Goal: Information Seeking & Learning: Check status

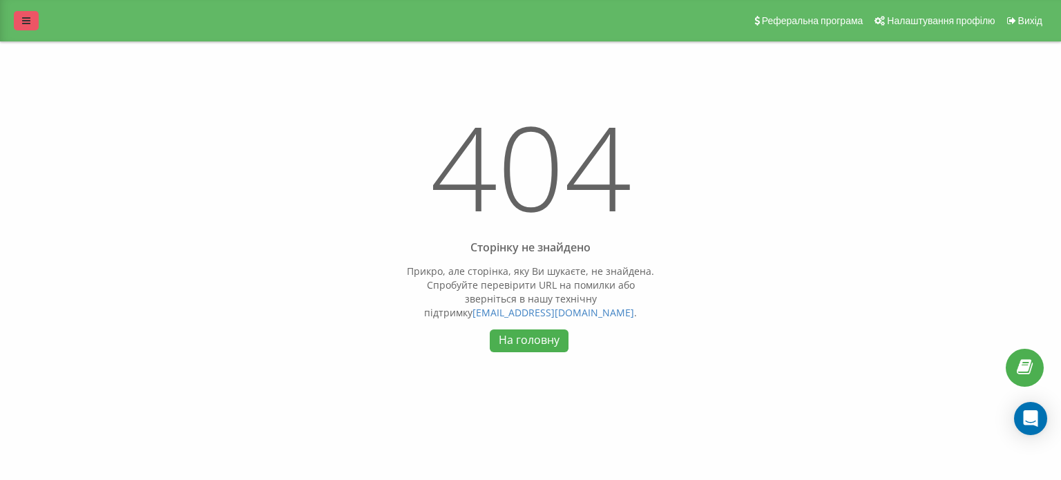
click at [33, 21] on link at bounding box center [26, 20] width 25 height 19
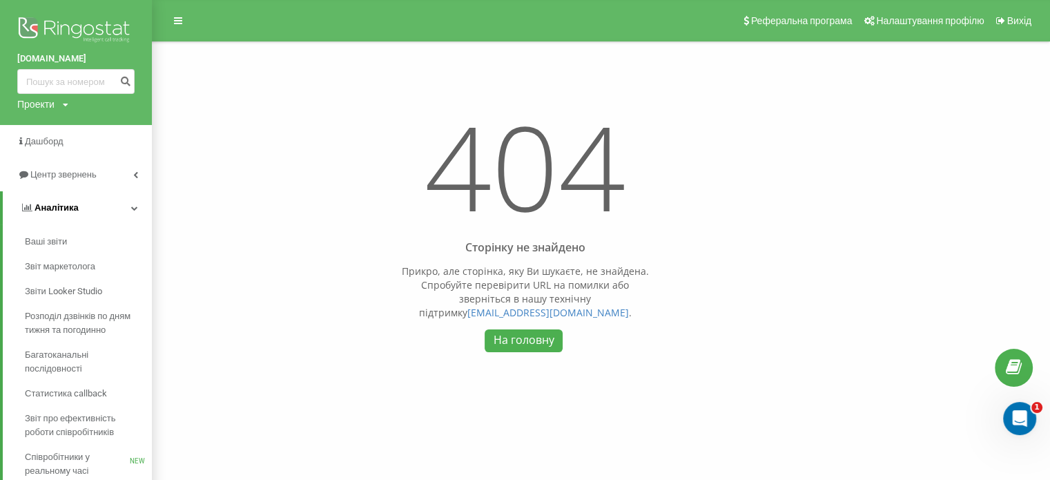
click at [137, 210] on icon at bounding box center [134, 207] width 7 height 7
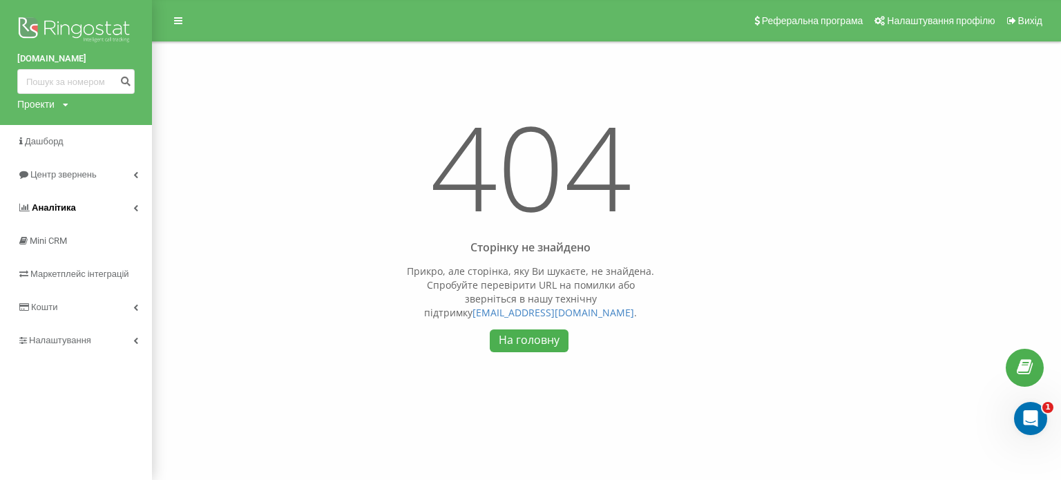
click at [135, 206] on icon at bounding box center [135, 207] width 5 height 7
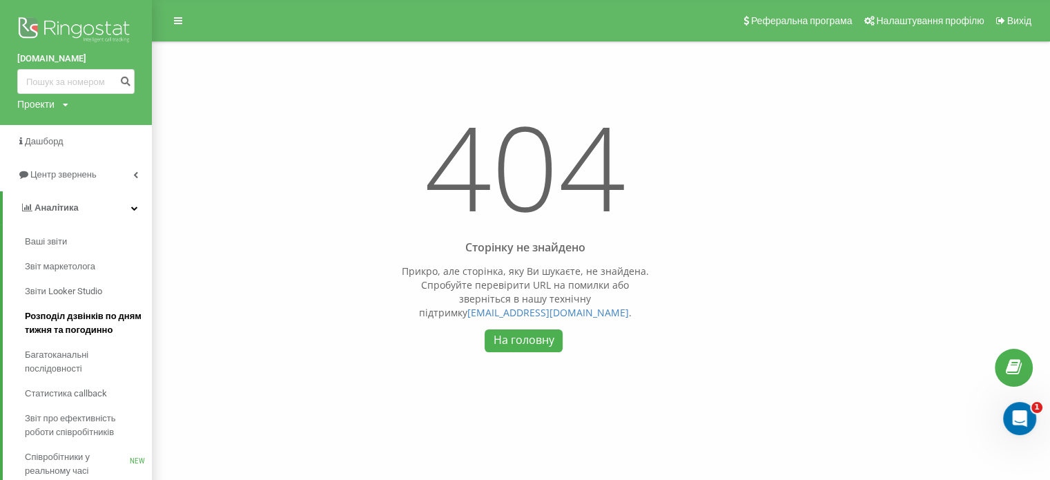
click at [70, 324] on span "Розподіл дзвінків по дням тижня та погодинно" at bounding box center [85, 323] width 120 height 28
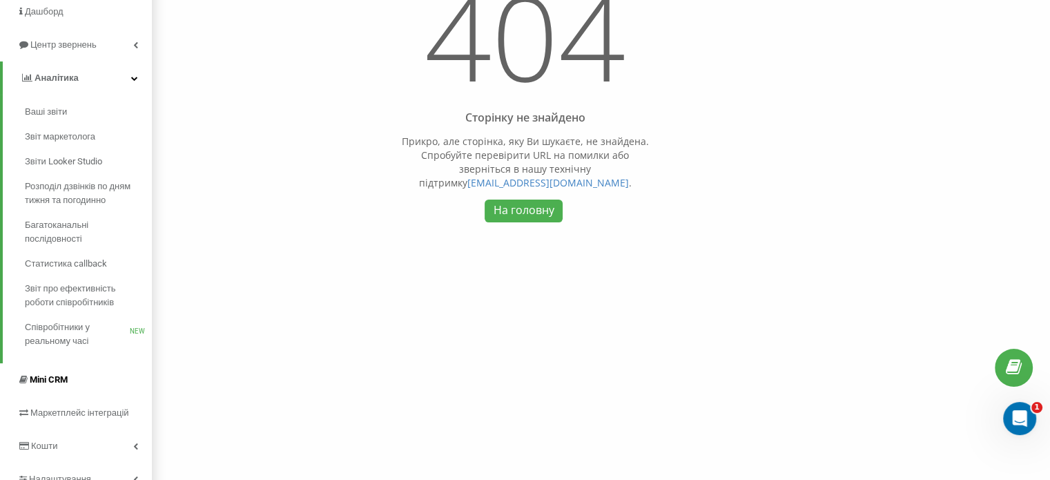
scroll to position [138, 0]
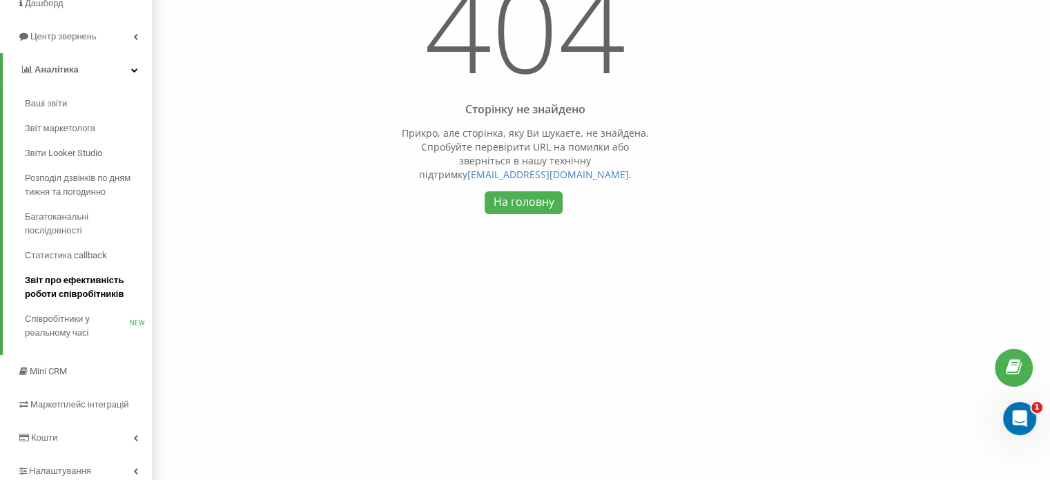
click at [55, 293] on span "Звіт про ефективність роботи співробітників" at bounding box center [85, 287] width 120 height 28
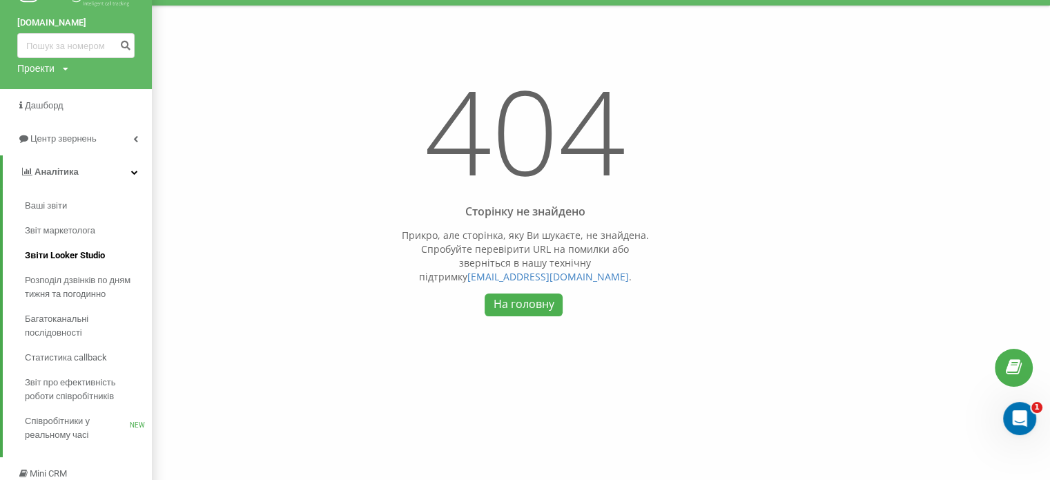
scroll to position [69, 0]
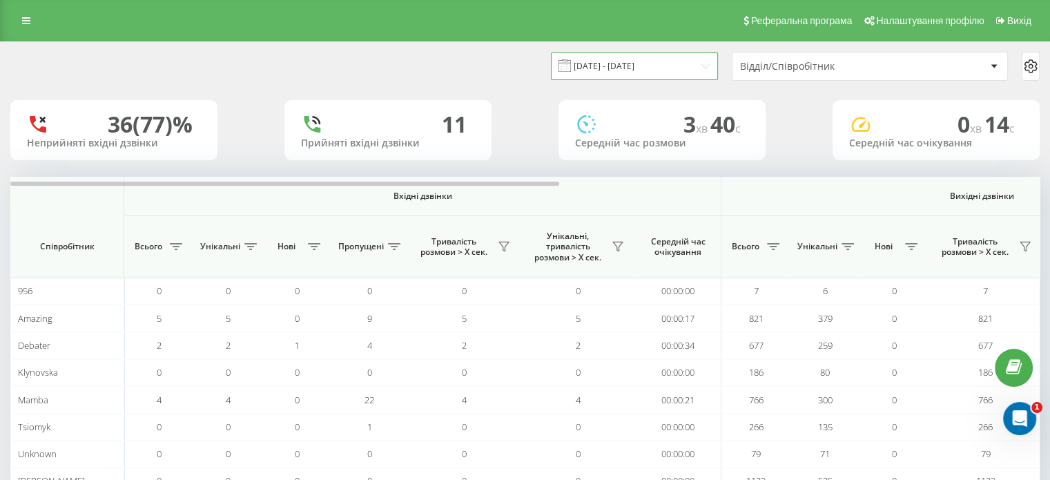
click at [668, 61] on input "20.07.2025 - 20.08.2025" at bounding box center [634, 65] width 167 height 27
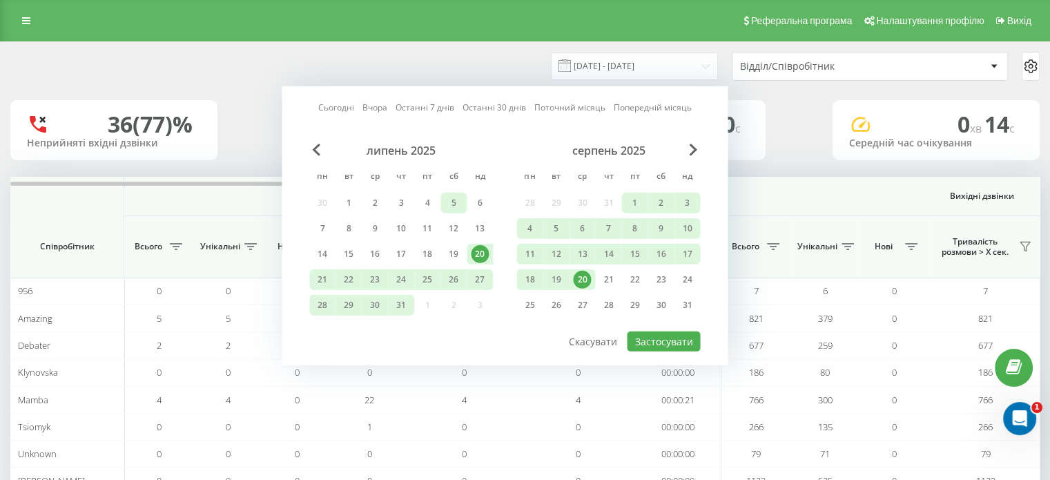
click at [448, 207] on div "5" at bounding box center [454, 203] width 18 height 18
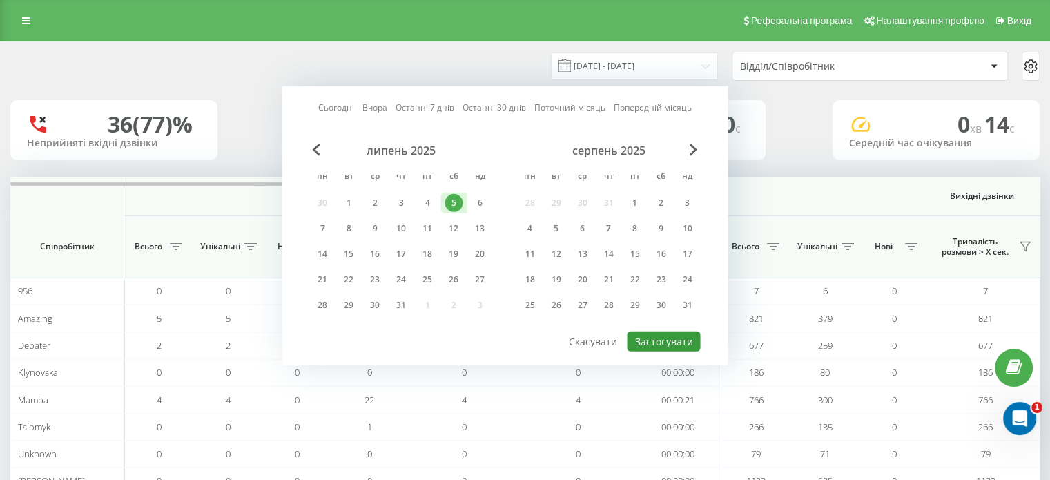
click at [659, 339] on button "Застосувати" at bounding box center [663, 341] width 73 height 20
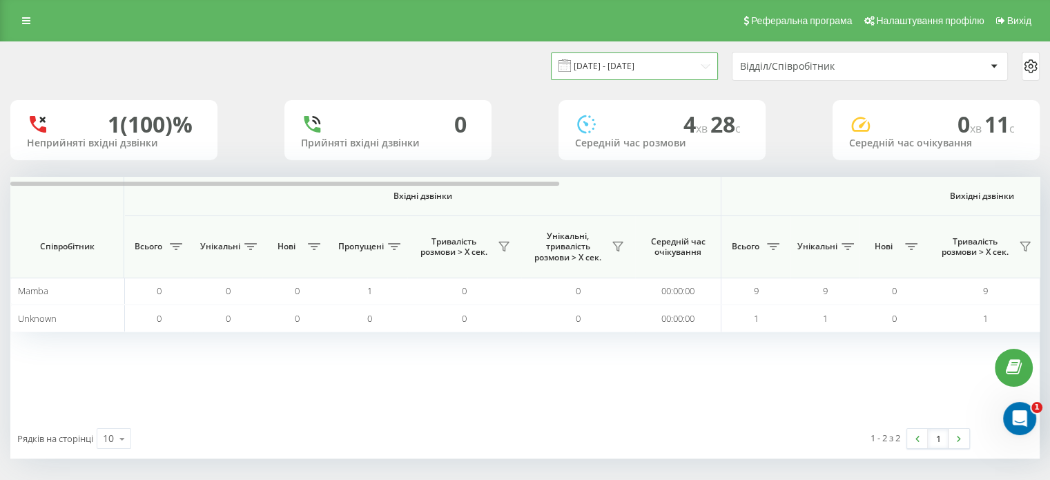
click at [617, 65] on input "05.07.2025 - 05.07.2025" at bounding box center [634, 65] width 167 height 27
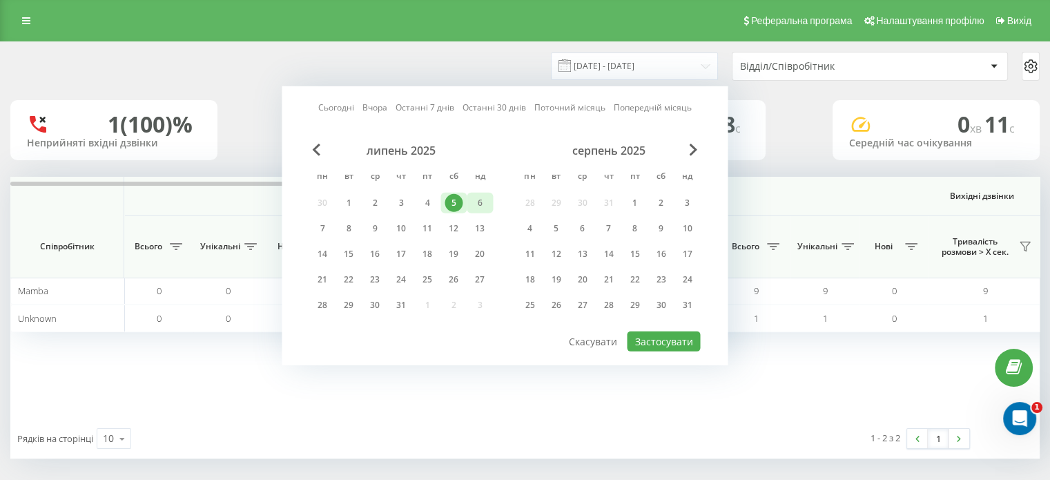
click at [469, 201] on div "6" at bounding box center [480, 203] width 26 height 21
click at [646, 330] on div at bounding box center [504, 330] width 391 height 1
click at [640, 340] on button "Застосувати" at bounding box center [663, 341] width 73 height 20
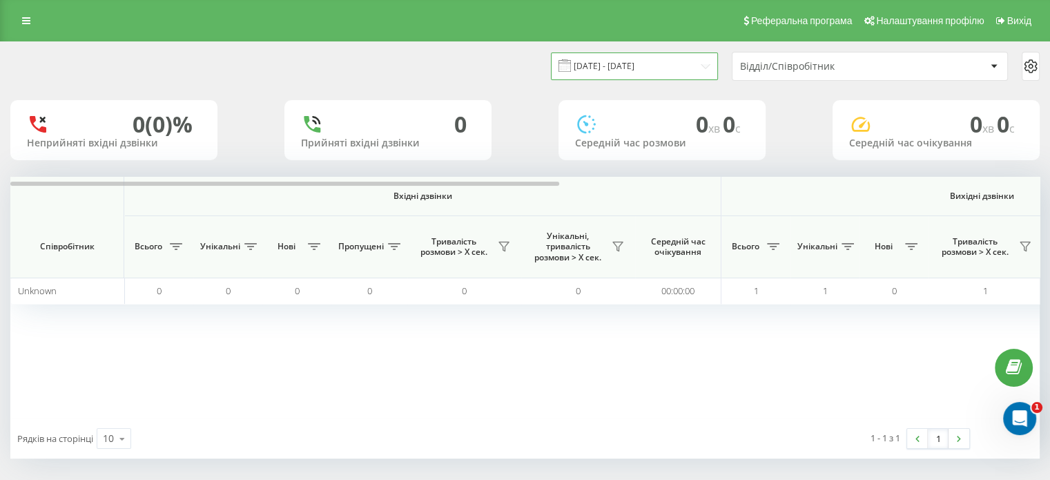
click at [638, 61] on input "06.07.2025 - 06.07.2025" at bounding box center [634, 65] width 167 height 27
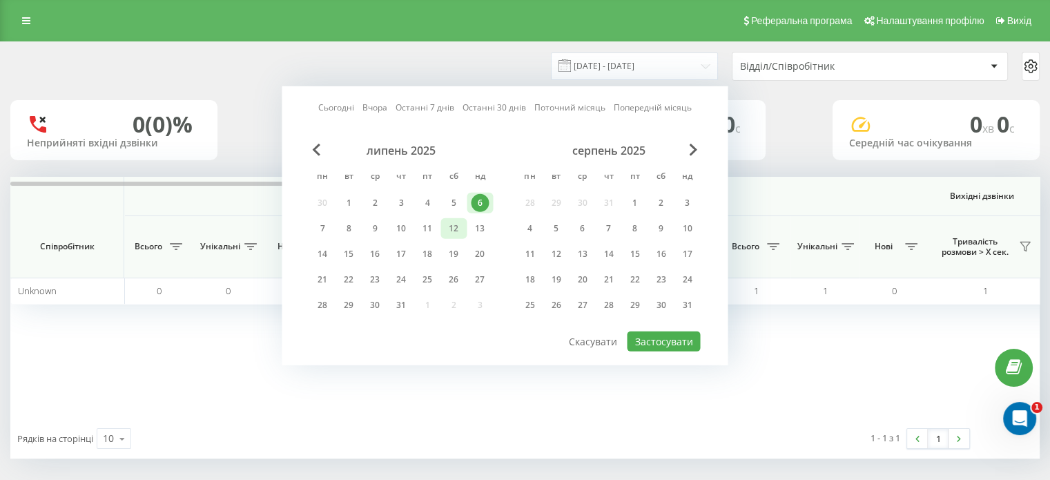
click at [454, 229] on div "12" at bounding box center [454, 229] width 18 height 18
click at [657, 347] on div "Сьогодні Вчора Останні 7 днів Останні 30 днів Поточний місяць Попередній місяць…" at bounding box center [505, 225] width 446 height 279
click at [655, 340] on button "Застосувати" at bounding box center [663, 341] width 73 height 20
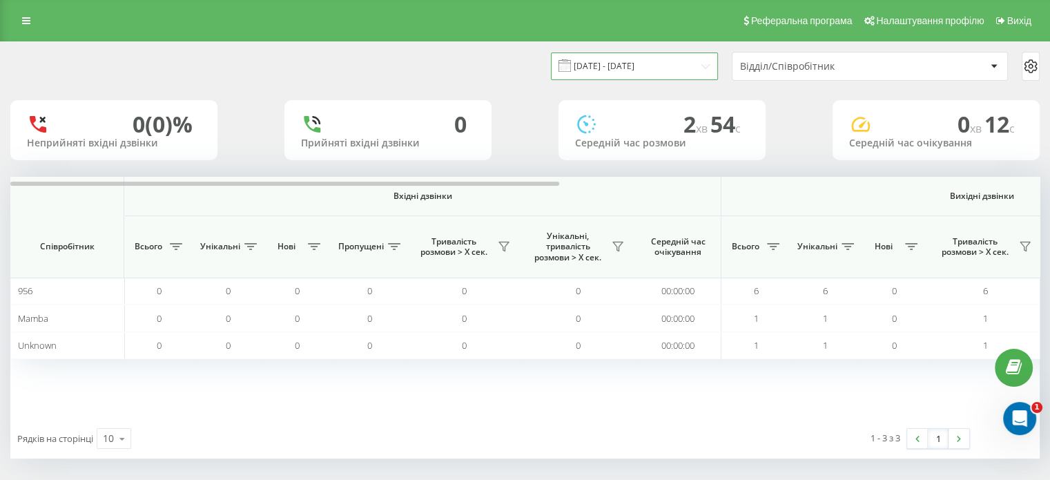
click at [595, 59] on input "12.07.2025 - 12.07.2025" at bounding box center [634, 65] width 167 height 27
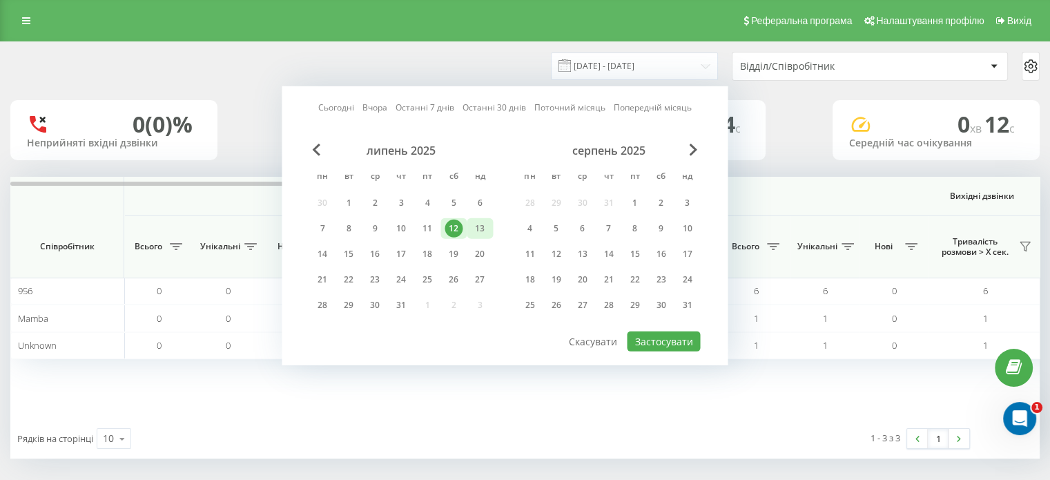
click at [473, 226] on div "13" at bounding box center [480, 229] width 18 height 18
drag, startPoint x: 646, startPoint y: 338, endPoint x: 632, endPoint y: 337, distance: 13.2
click at [646, 339] on button "Застосувати" at bounding box center [663, 341] width 73 height 20
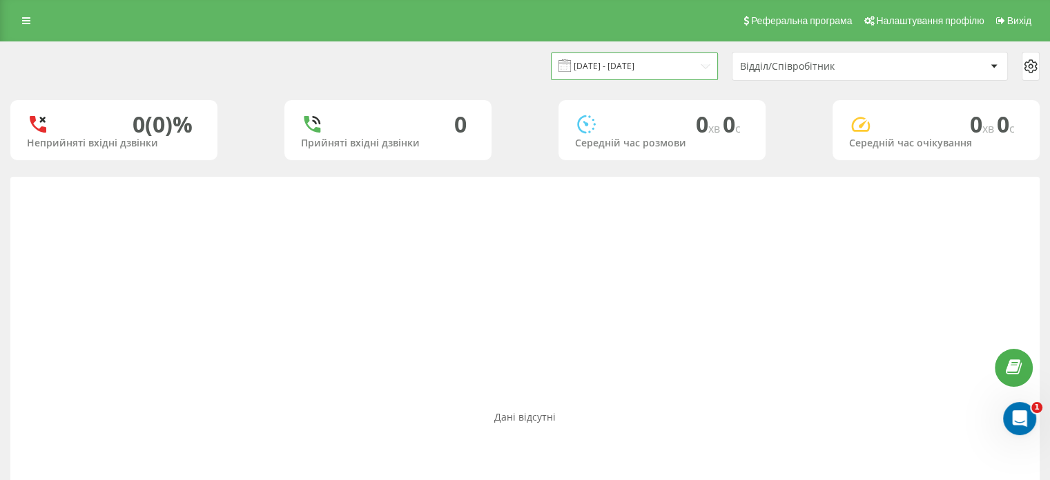
click at [610, 56] on input "13.07.2025 - 13.07.2025" at bounding box center [634, 65] width 167 height 27
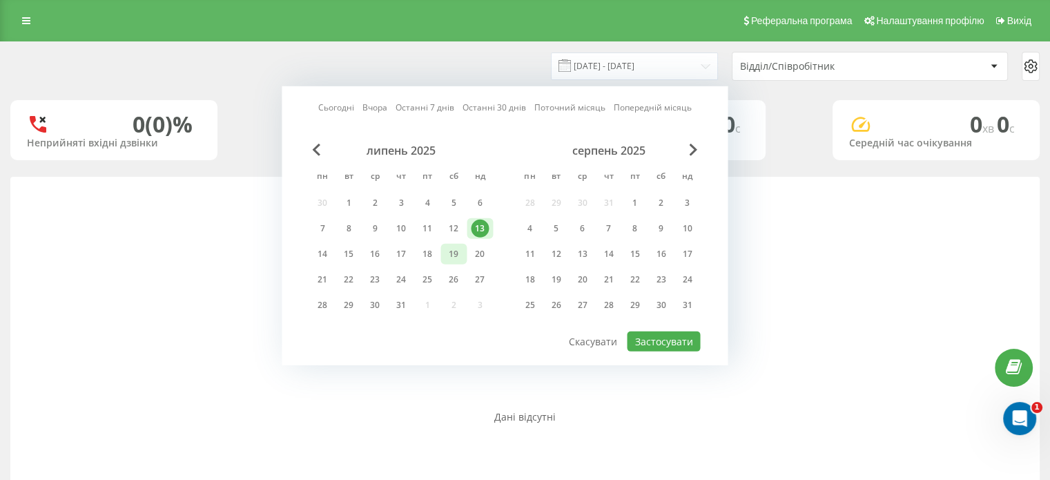
click at [461, 258] on div "19" at bounding box center [454, 254] width 18 height 18
click at [680, 345] on button "Застосувати" at bounding box center [663, 341] width 73 height 20
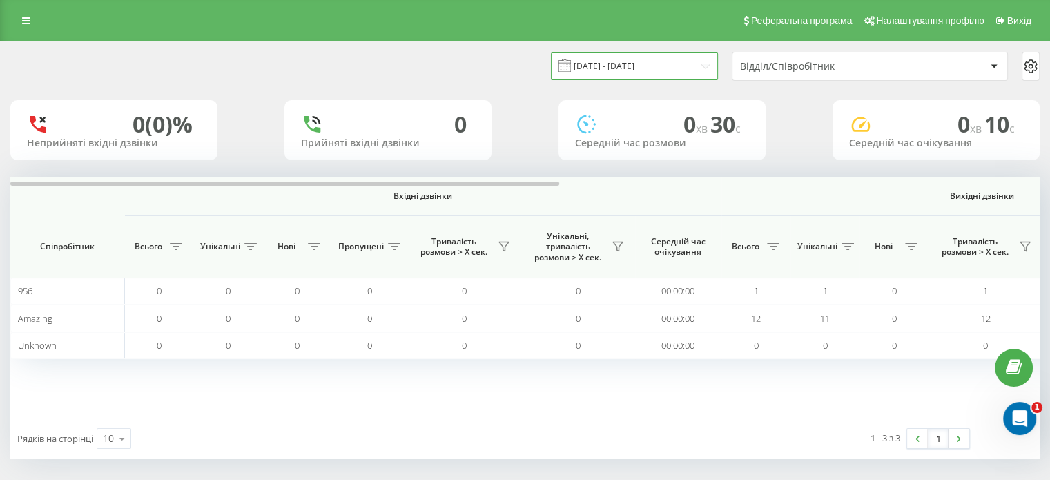
click at [617, 59] on input "19.07.2025 - 19.07.2025" at bounding box center [634, 65] width 167 height 27
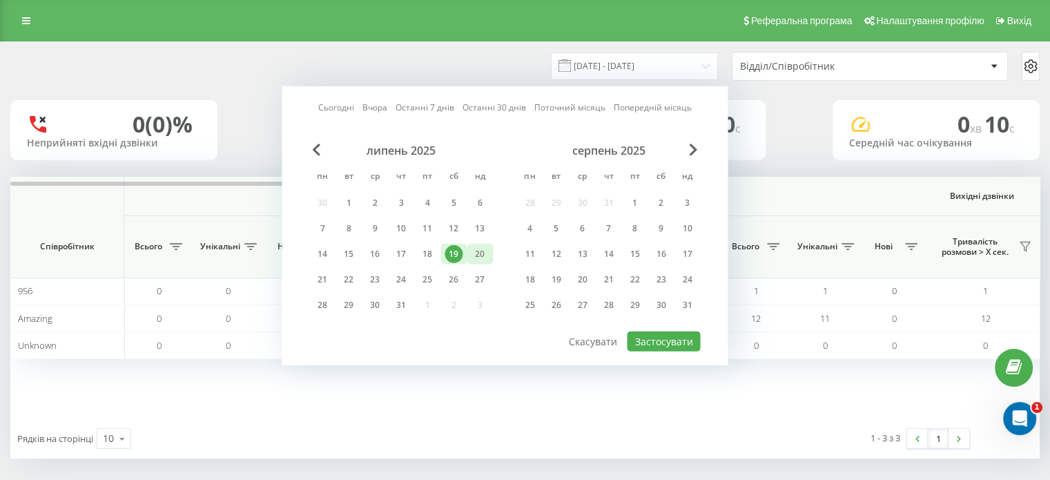
click at [479, 254] on div "20" at bounding box center [480, 254] width 18 height 18
click at [670, 342] on button "Застосувати" at bounding box center [663, 341] width 73 height 20
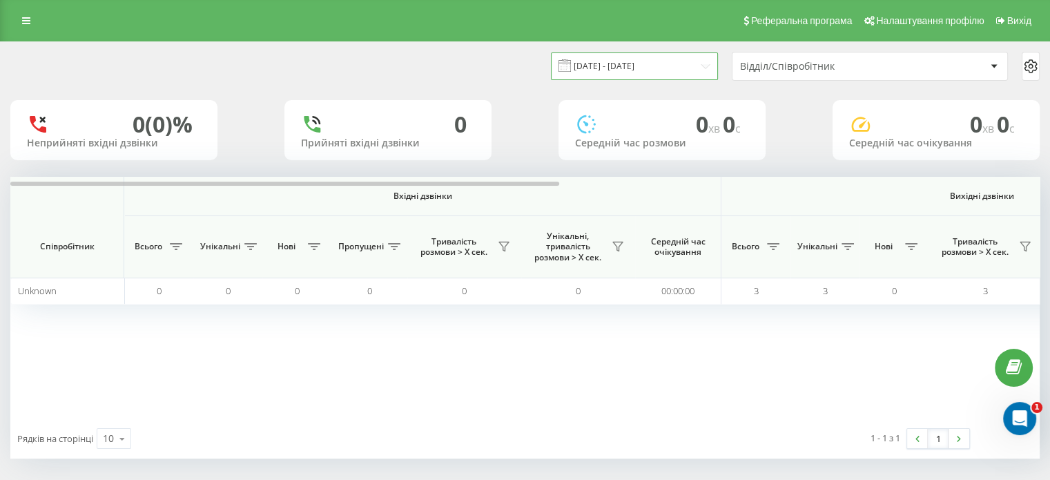
click at [622, 68] on input "20.07.2025 - 20.07.2025" at bounding box center [634, 65] width 167 height 27
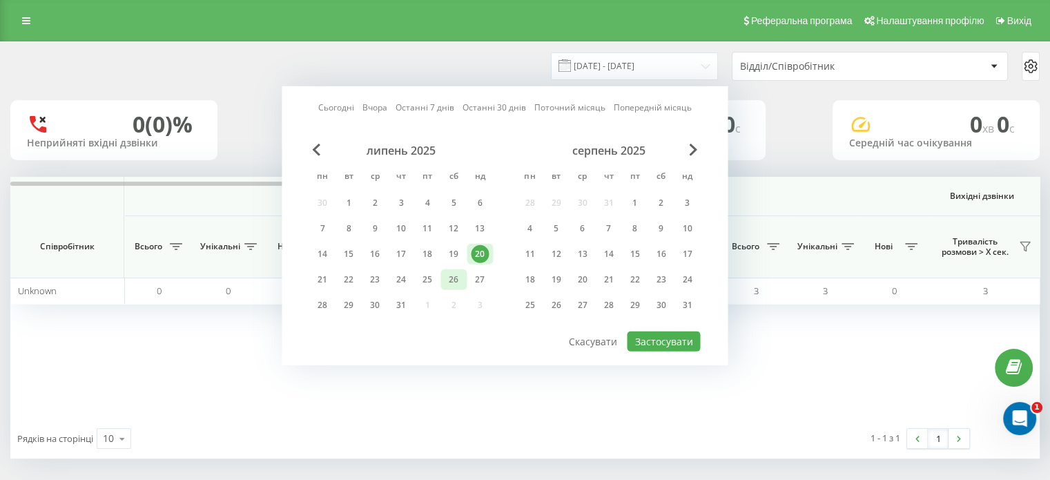
click at [458, 275] on div "26" at bounding box center [454, 280] width 18 height 18
click at [676, 340] on button "Застосувати" at bounding box center [663, 341] width 73 height 20
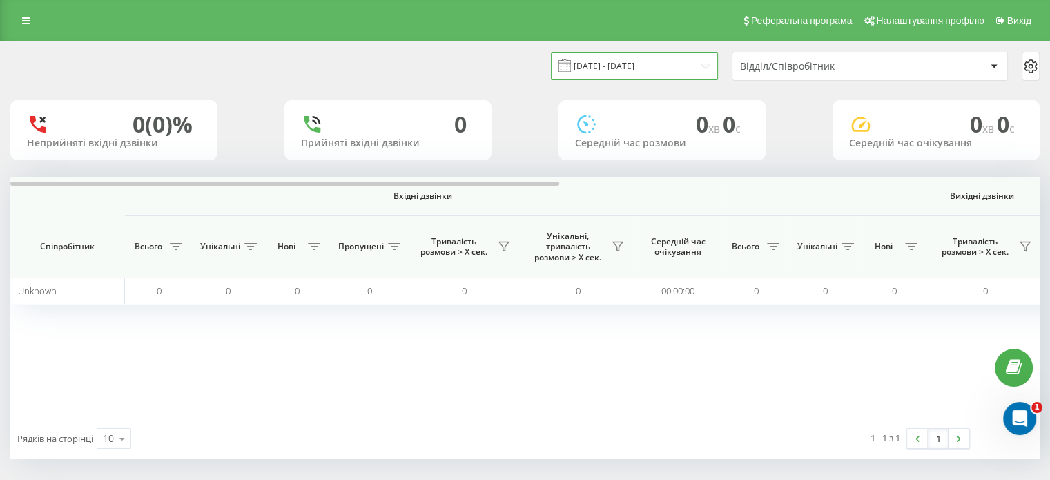
click at [643, 60] on input "26.07.2025 - 26.07.2025" at bounding box center [634, 65] width 167 height 27
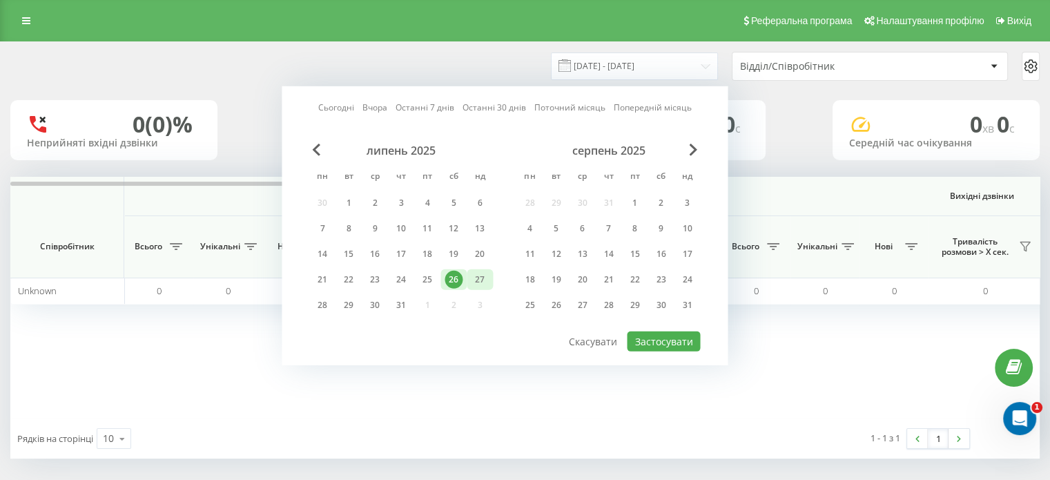
click at [485, 275] on div "27" at bounding box center [480, 280] width 18 height 18
click at [663, 331] on button "Застосувати" at bounding box center [663, 341] width 73 height 20
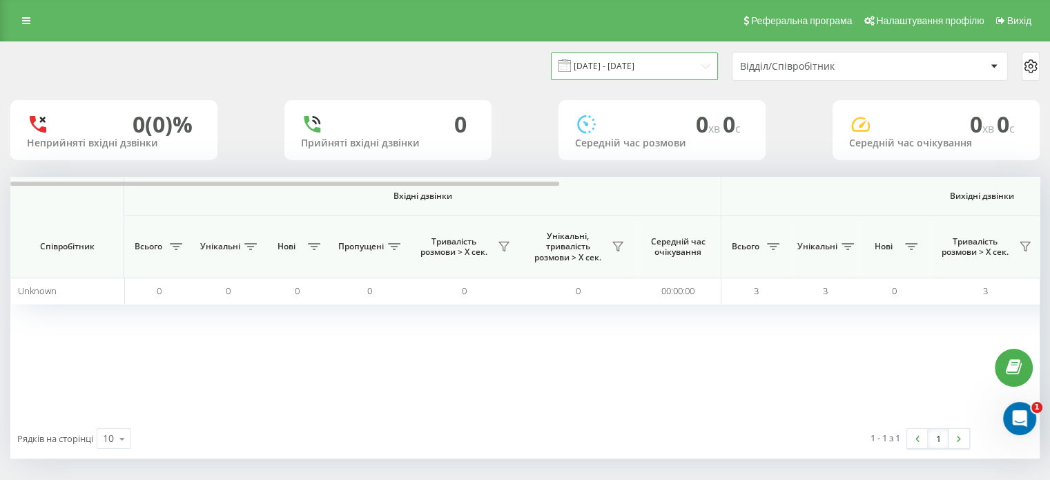
click at [639, 71] on input "27.07.2025 - 27.07.2025" at bounding box center [634, 65] width 167 height 27
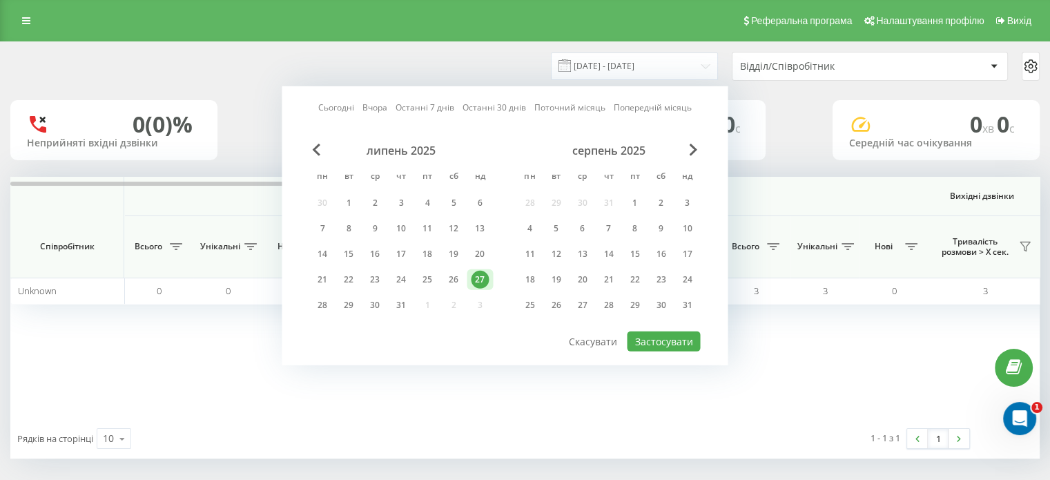
click at [452, 304] on div "липень 2025 пн вт ср чт пт сб нд 30 1 2 3 4 5 6 7 8 9 10 11 12 13 14 15 16 17 1…" at bounding box center [401, 232] width 184 height 177
click at [456, 302] on div "липень 2025 пн вт ср чт пт сб нд 30 1 2 3 4 5 6 7 8 9 10 11 12 13 14 15 16 17 1…" at bounding box center [401, 232] width 184 height 177
click at [668, 200] on div "2" at bounding box center [661, 203] width 18 height 18
click at [677, 337] on button "Застосувати" at bounding box center [663, 341] width 73 height 20
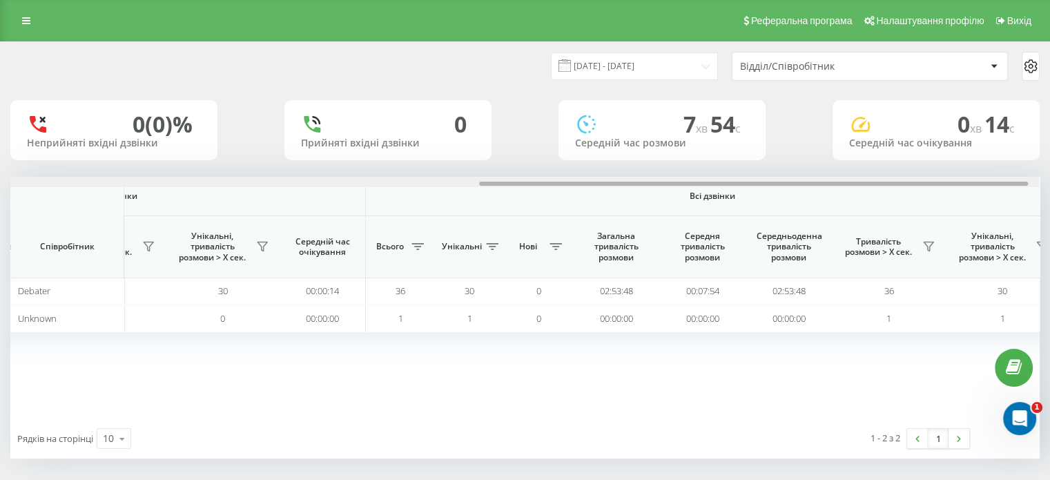
scroll to position [0, 897]
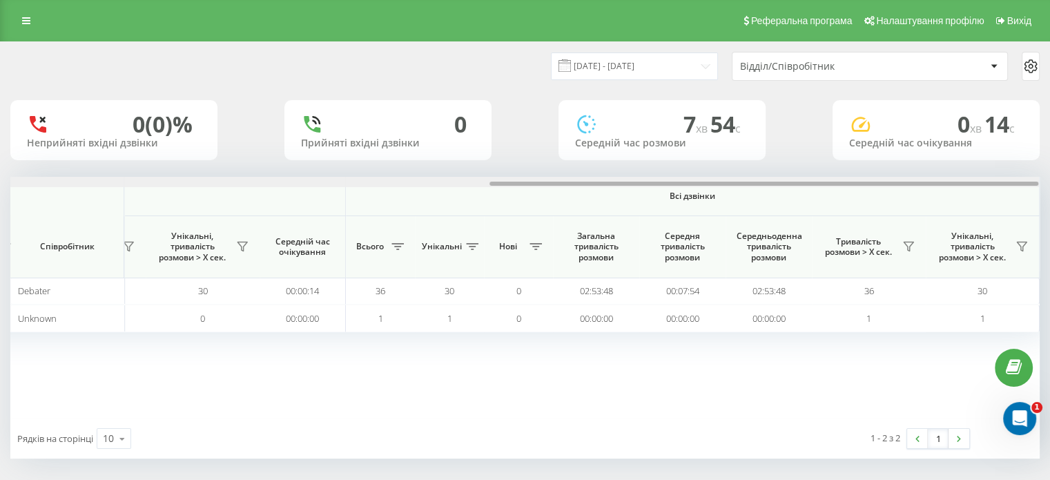
drag, startPoint x: 512, startPoint y: 182, endPoint x: 1007, endPoint y: 184, distance: 495.0
click at [1007, 184] on div at bounding box center [764, 184] width 549 height 4
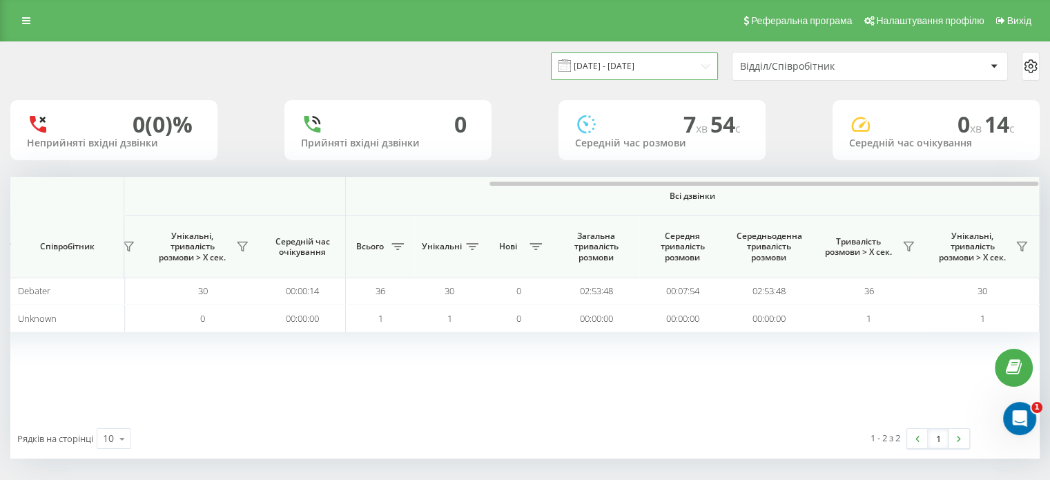
click at [626, 66] on input "02.08.2025 - 02.08.2025" at bounding box center [634, 65] width 167 height 27
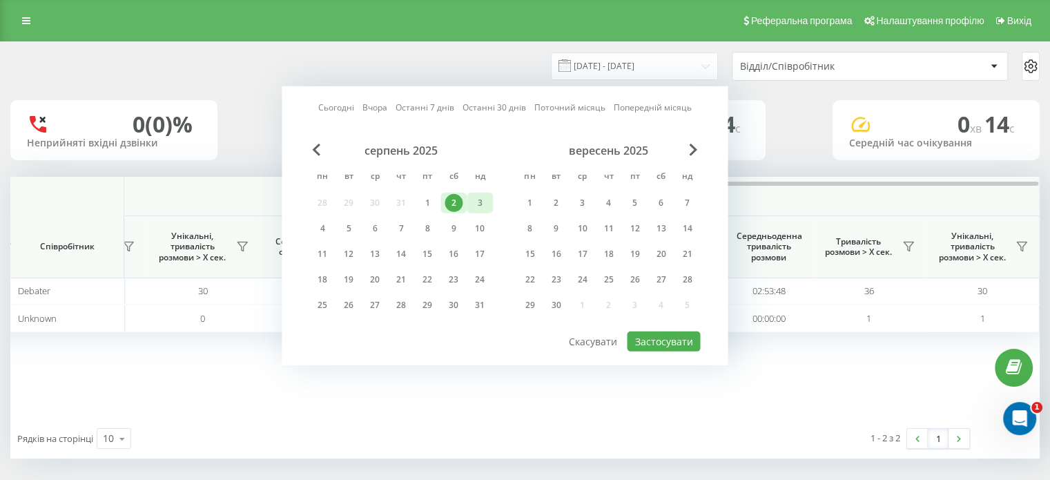
click at [475, 202] on div "3" at bounding box center [480, 203] width 18 height 18
click at [639, 337] on button "Застосувати" at bounding box center [663, 341] width 73 height 20
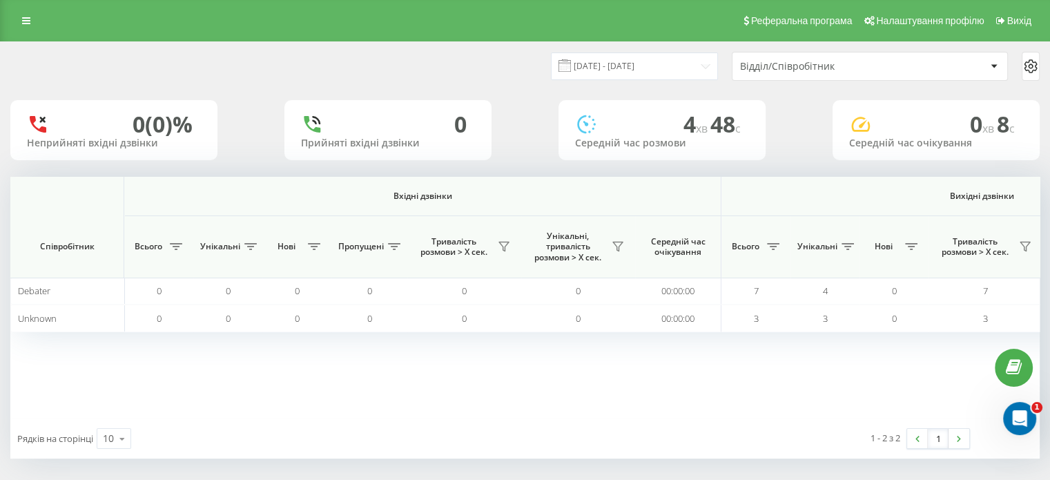
scroll to position [0, 897]
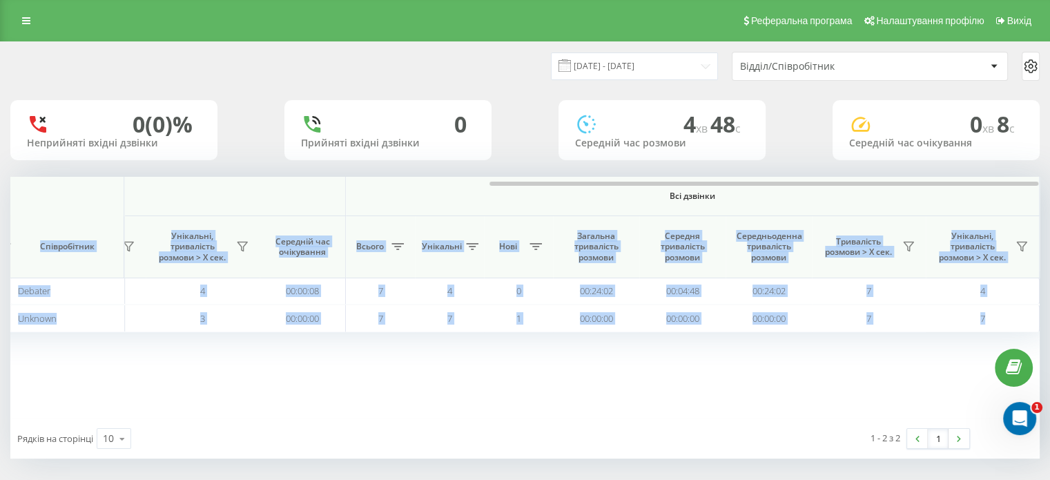
drag, startPoint x: 500, startPoint y: 181, endPoint x: 939, endPoint y: 200, distance: 439.5
click at [939, 200] on div "Вхідні дзвінки Вихідні дзвінки Всі дзвінки Співробітник Всього Унікальні Нові П…" at bounding box center [524, 298] width 1029 height 242
click at [668, 169] on div "03.08.2025 - 03.08.2025 Відділ/Співробітник 0 (0)% Неприйняті вхідні дзвінки 0 …" at bounding box center [524, 250] width 1029 height 416
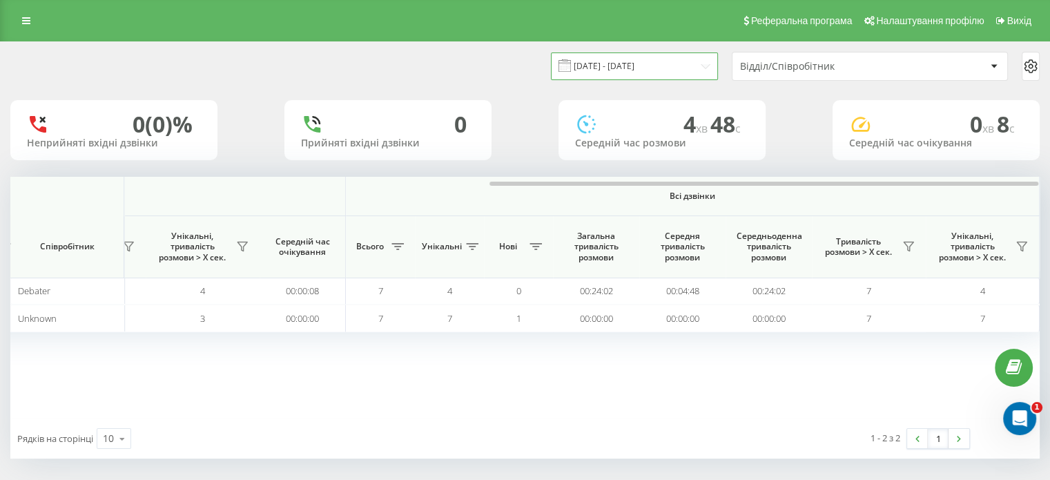
click at [612, 62] on input "03.08.2025 - 03.08.2025" at bounding box center [634, 65] width 167 height 27
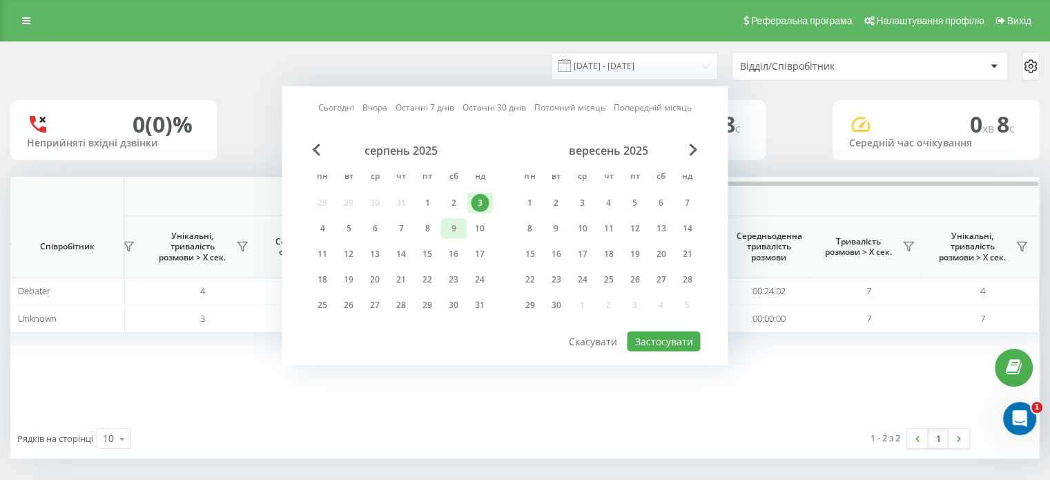
click at [454, 226] on div "9" at bounding box center [454, 229] width 18 height 18
click at [661, 339] on button "Застосувати" at bounding box center [663, 341] width 73 height 20
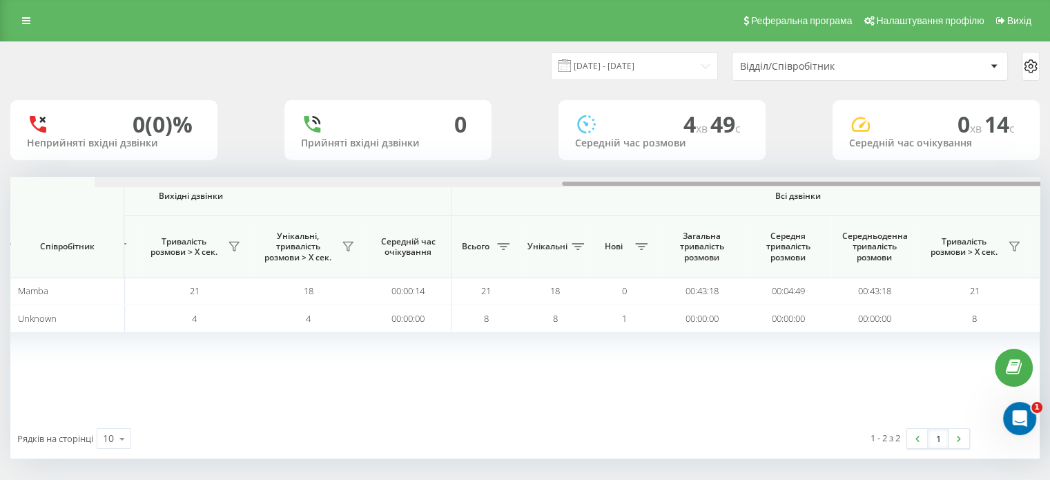
scroll to position [0, 897]
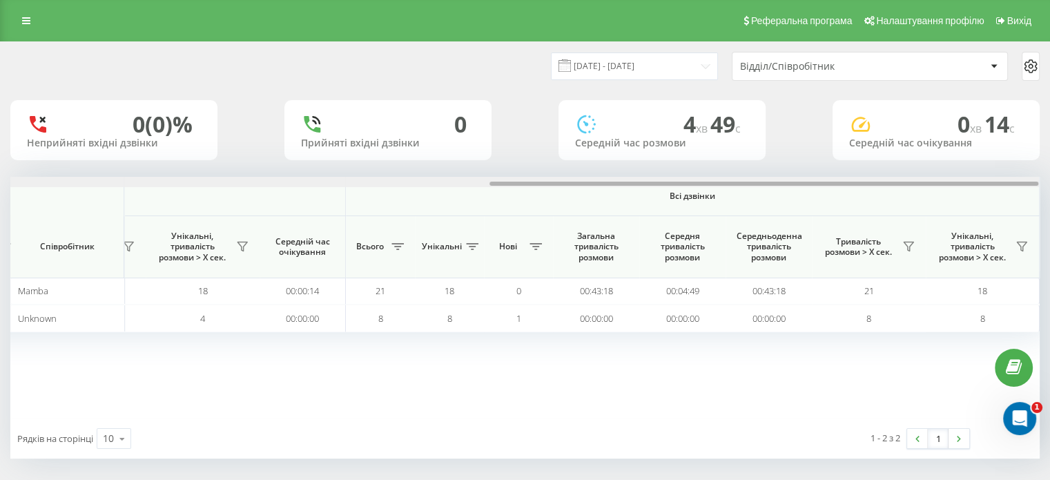
drag, startPoint x: 533, startPoint y: 185, endPoint x: 1030, endPoint y: 188, distance: 497.1
click at [1030, 188] on div "Вхідні дзвінки Вихідні дзвінки Всі дзвінки Співробітник Всього Унікальні Нові П…" at bounding box center [524, 298] width 1029 height 242
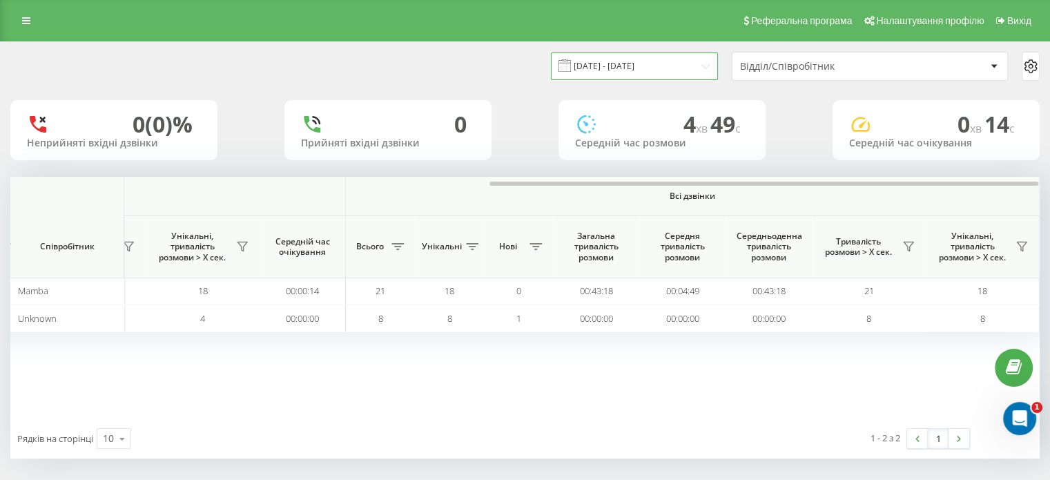
click at [631, 68] on input "09.08.2025 - 09.08.2025" at bounding box center [634, 65] width 167 height 27
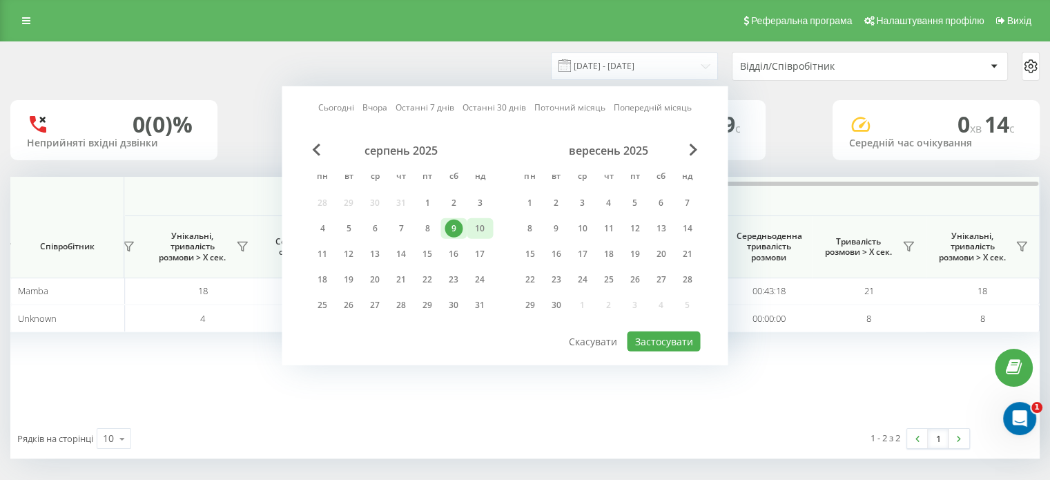
click at [477, 223] on div "10" at bounding box center [480, 229] width 18 height 18
click at [655, 334] on button "Застосувати" at bounding box center [663, 341] width 73 height 20
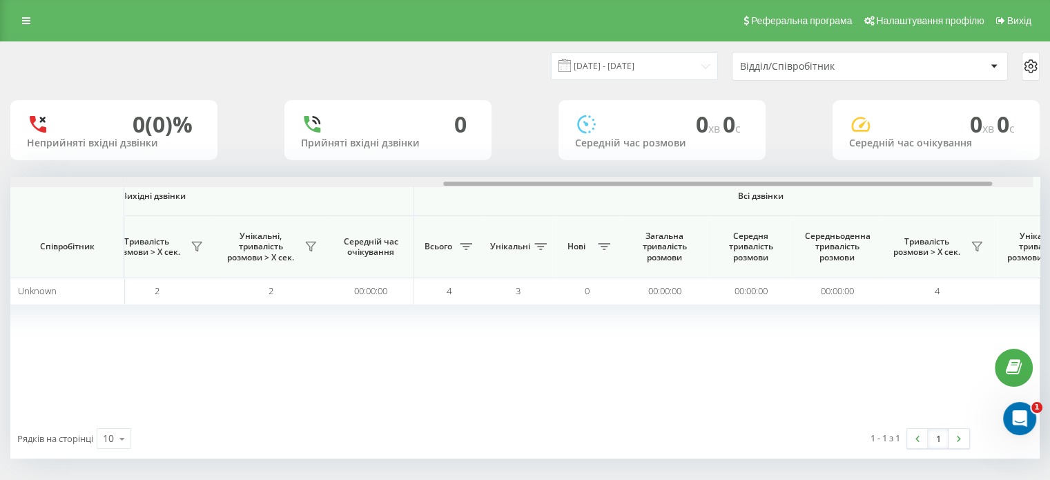
scroll to position [0, 835]
drag, startPoint x: 479, startPoint y: 183, endPoint x: 926, endPoint y: 199, distance: 447.0
click at [926, 199] on div "Вхідні дзвінки Вихідні дзвінки Всі дзвінки Співробітник Всього Унікальні Нові П…" at bounding box center [524, 298] width 1029 height 242
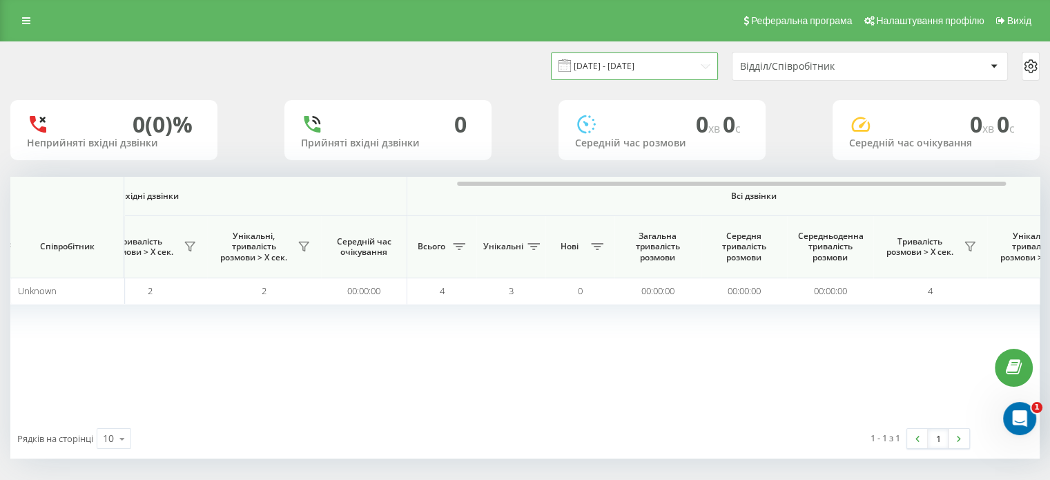
click at [632, 66] on input "10.08.2025 - 10.08.2025" at bounding box center [634, 65] width 167 height 27
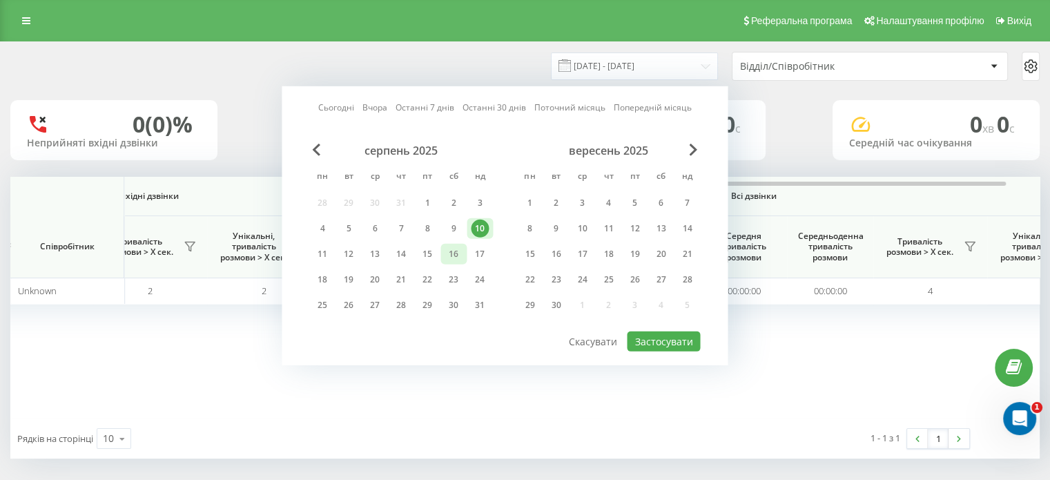
click at [458, 258] on div "16" at bounding box center [454, 254] width 18 height 18
click at [671, 336] on button "Застосувати" at bounding box center [663, 341] width 73 height 20
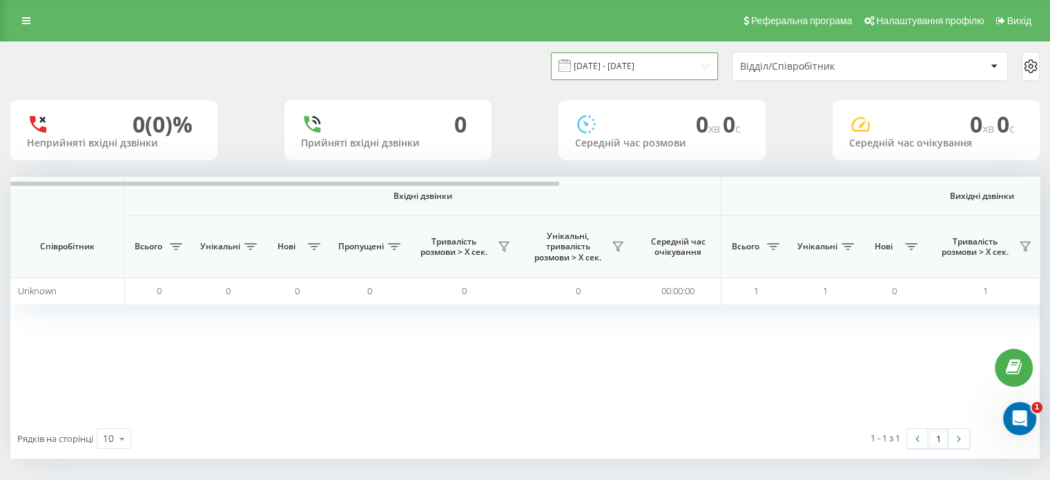
click at [633, 68] on input "16.08.2025 - 16.08.2025" at bounding box center [634, 65] width 167 height 27
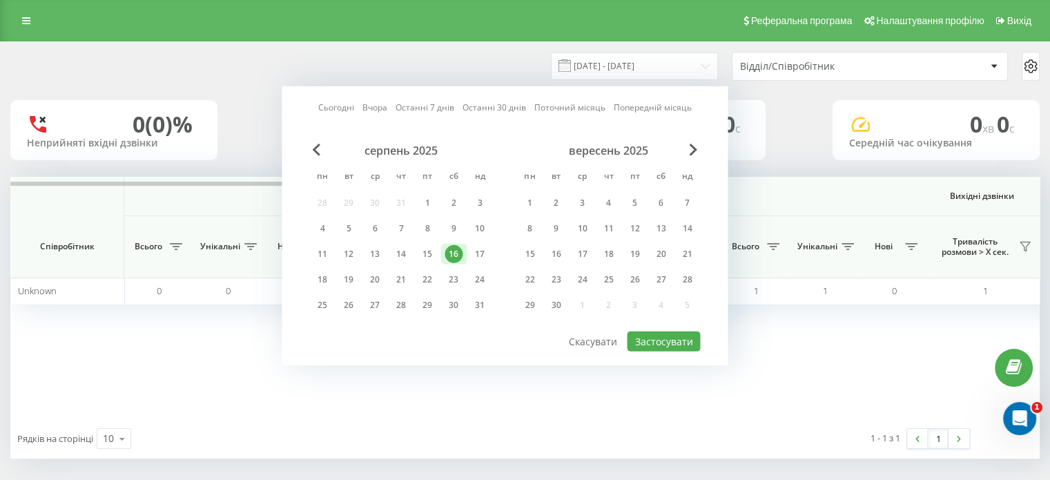
drag, startPoint x: 804, startPoint y: 133, endPoint x: 575, endPoint y: 289, distance: 277.1
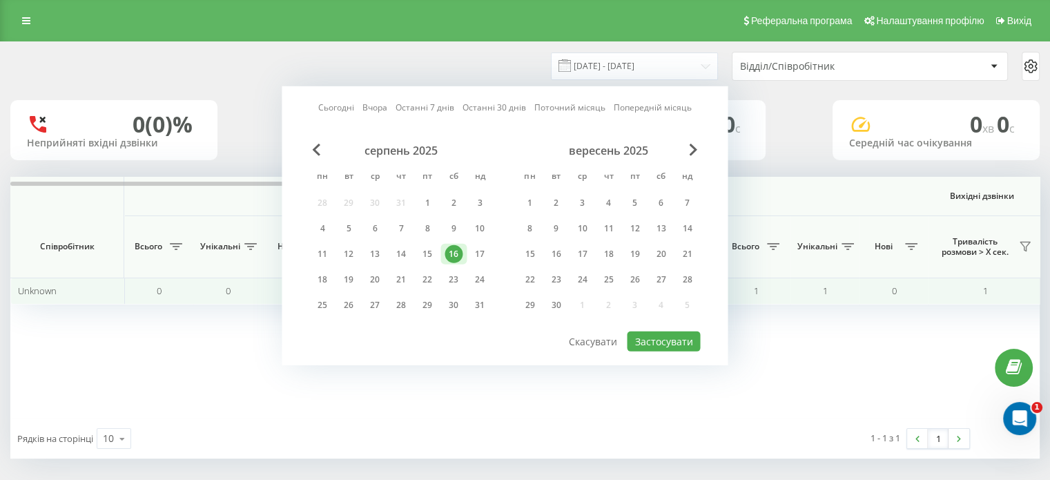
click at [802, 133] on div "0 (0)% Неприйняті вхідні дзвінки 0 Прийняті вхідні дзвінки 0 хв 0 c Середній ча…" at bounding box center [524, 130] width 1029 height 60
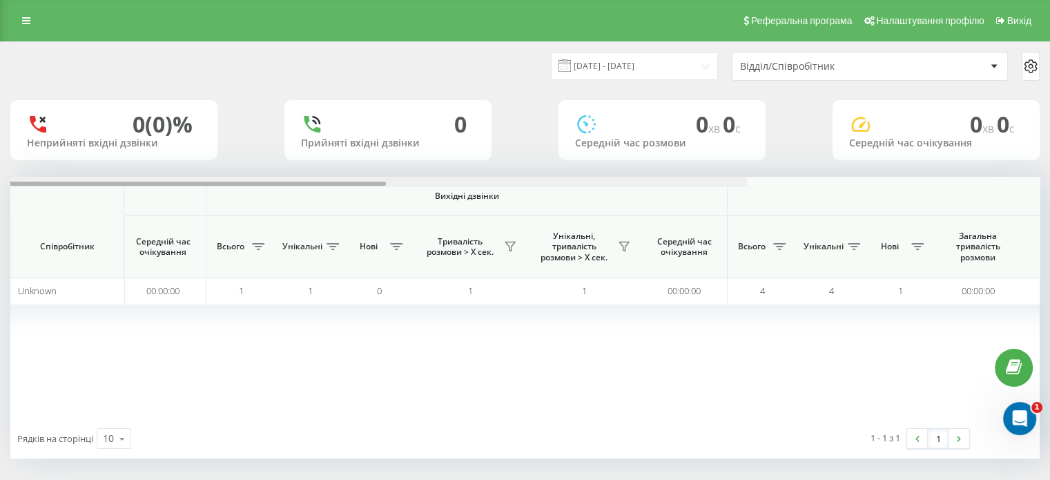
scroll to position [0, 795]
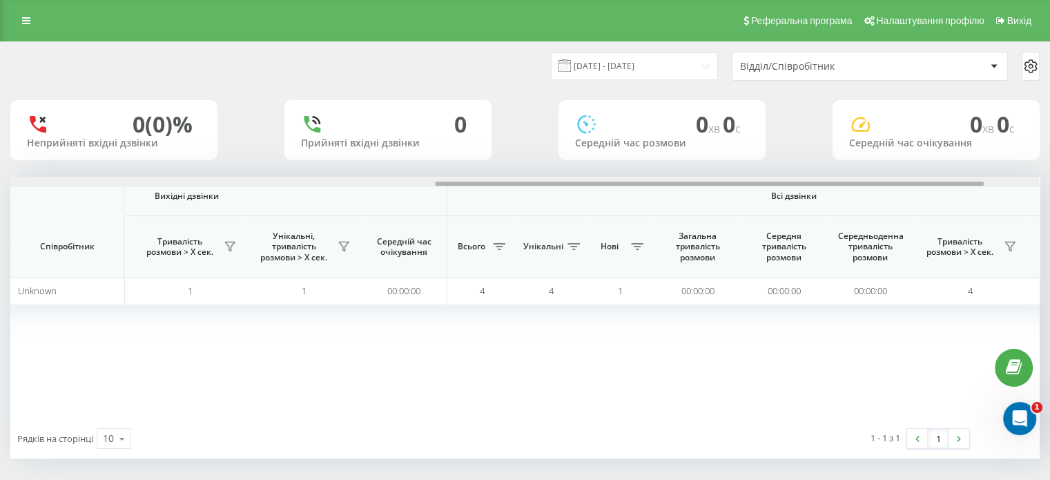
drag, startPoint x: 418, startPoint y: 184, endPoint x: 843, endPoint y: 204, distance: 425.7
click at [843, 204] on div "Вхідні дзвінки Вихідні дзвінки Всі дзвінки Співробітник Всього Унікальні Нові П…" at bounding box center [524, 298] width 1029 height 242
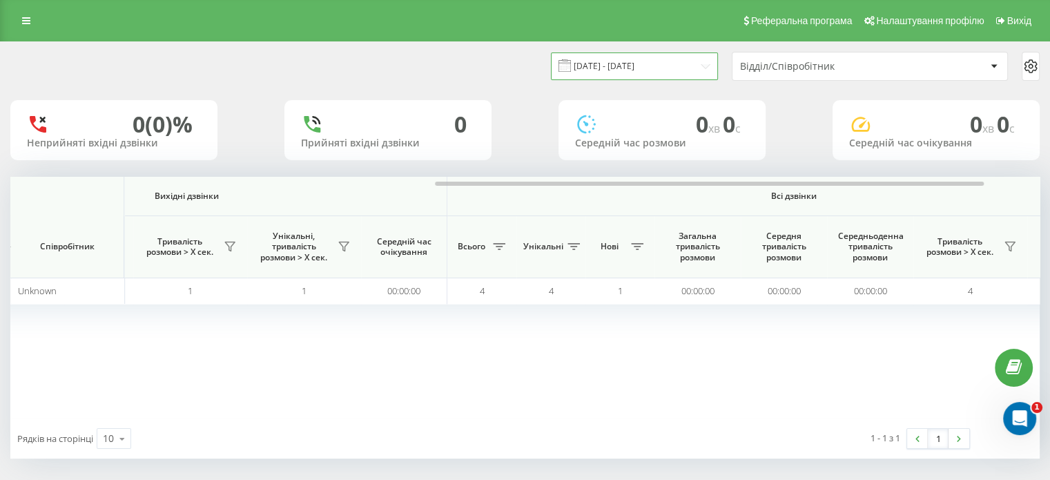
click at [604, 57] on input "16.08.2025 - 16.08.2025" at bounding box center [634, 65] width 167 height 27
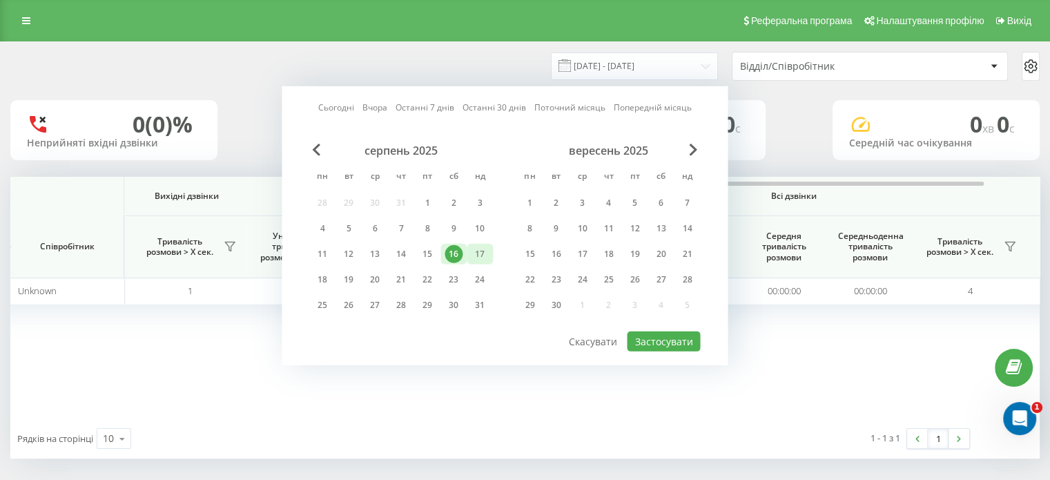
click at [487, 249] on div "17" at bounding box center [480, 254] width 18 height 18
click at [657, 338] on button "Застосувати" at bounding box center [663, 341] width 73 height 20
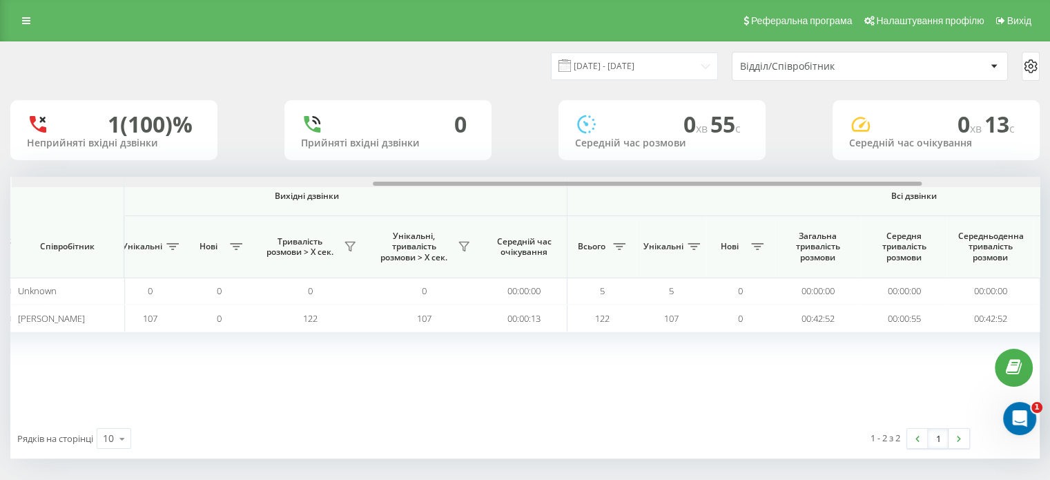
scroll to position [0, 677]
drag, startPoint x: 442, startPoint y: 185, endPoint x: 804, endPoint y: 205, distance: 362.3
click at [804, 205] on div "Вхідні дзвінки Вихідні дзвінки Всі дзвінки Співробітник Всього Унікальні Нові П…" at bounding box center [524, 298] width 1029 height 242
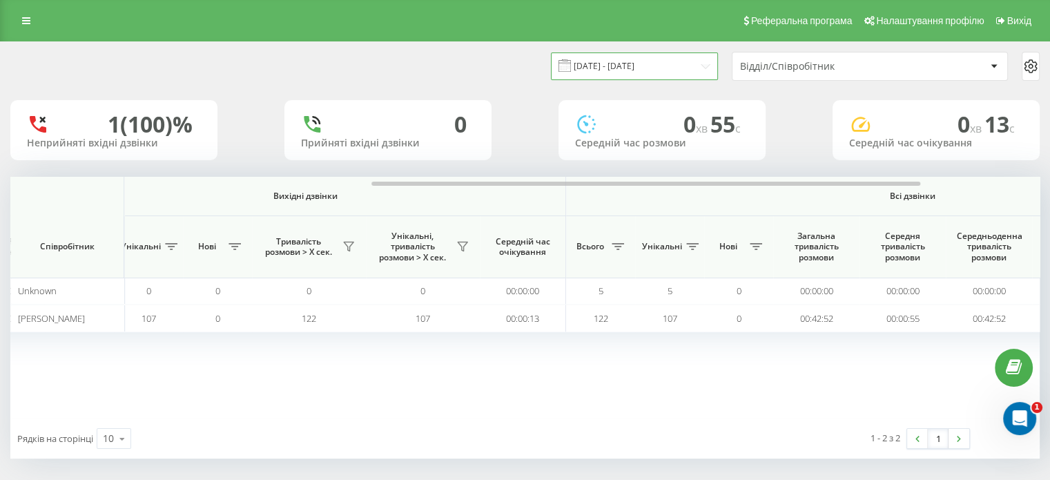
click at [613, 59] on input "17.08.2025 - 17.08.2025" at bounding box center [634, 65] width 167 height 27
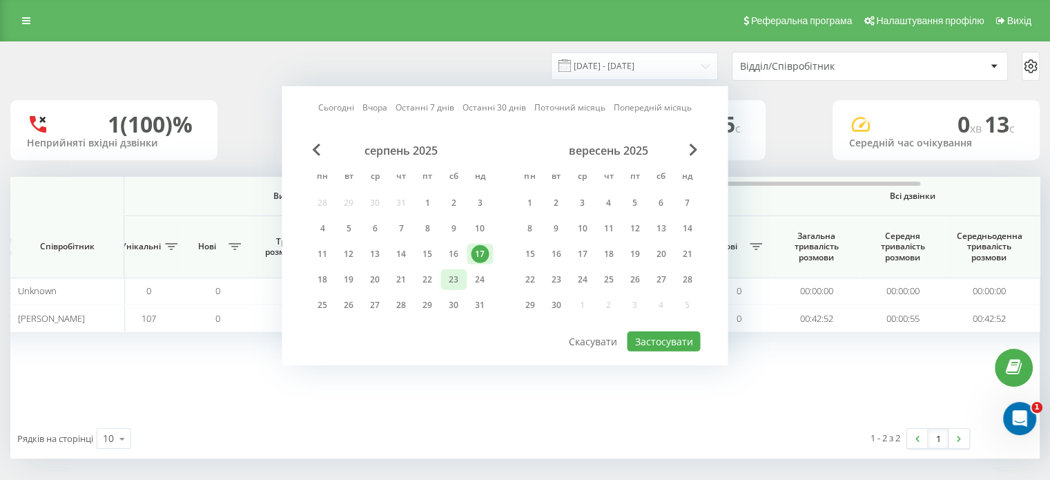
click at [450, 271] on div "23" at bounding box center [454, 280] width 18 height 18
click at [657, 333] on button "Застосувати" at bounding box center [663, 341] width 73 height 20
type input "23.08.2025 - 23.08.2025"
